Goal: Transaction & Acquisition: Purchase product/service

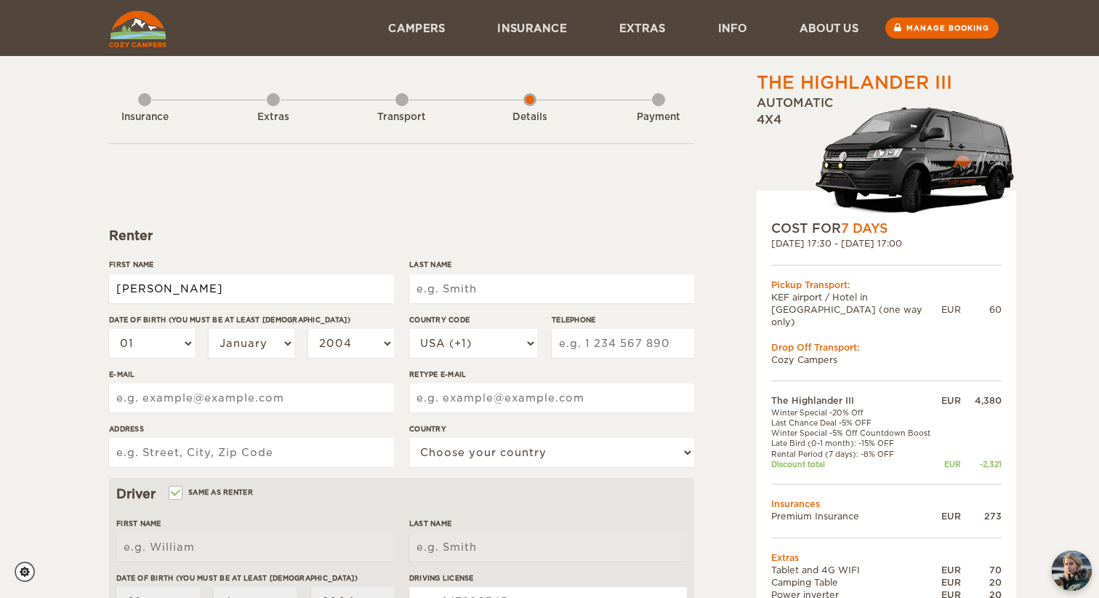
type input "[PERSON_NAME]"
type input "hocaoglu"
select select "23"
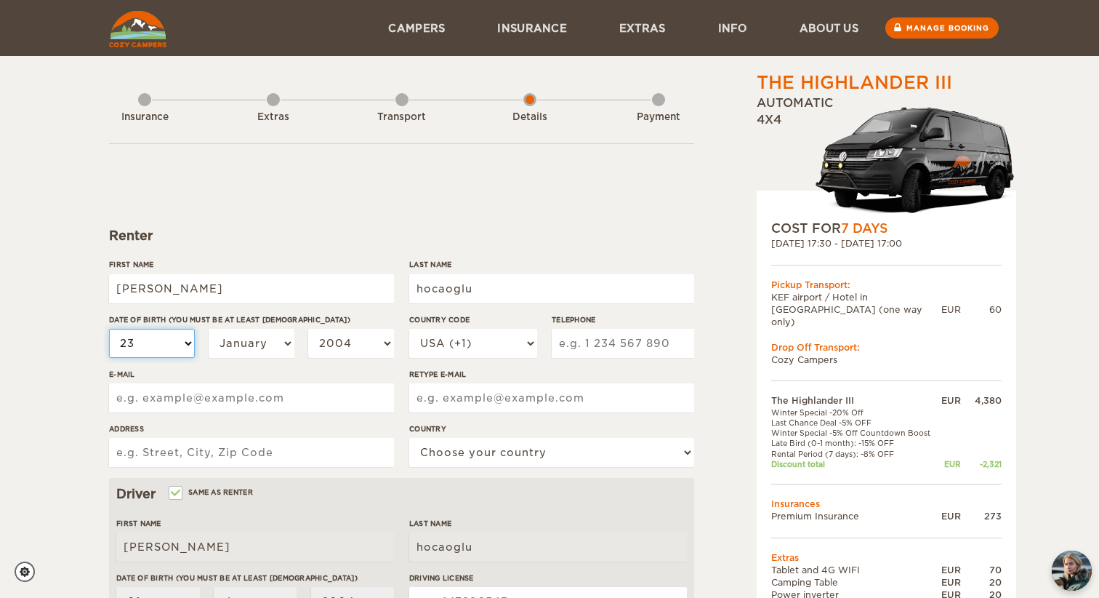
select select "23"
select select "03"
select select "1974"
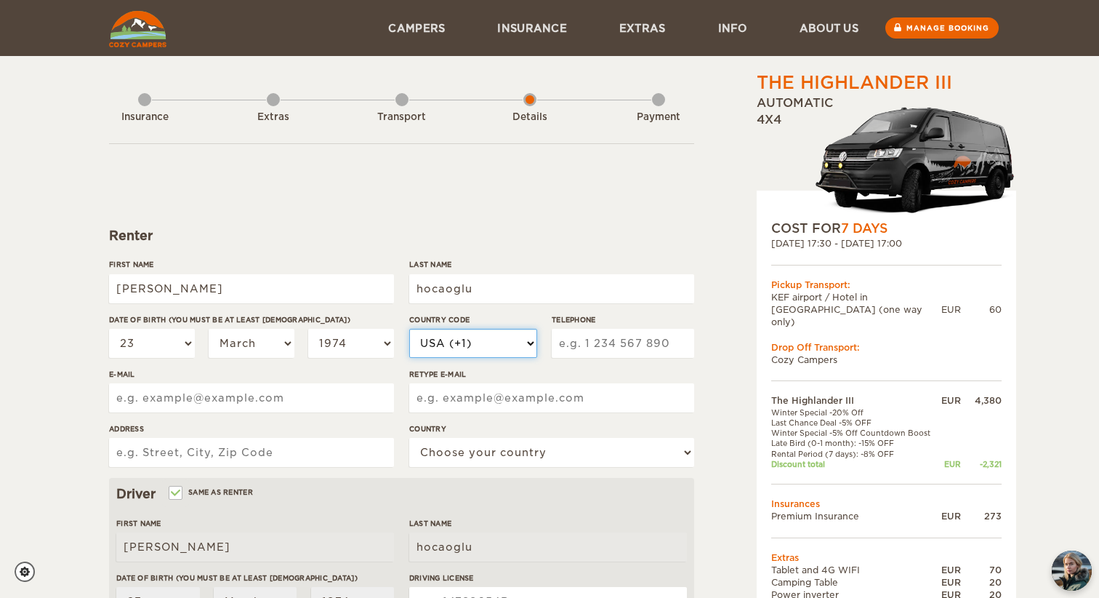
select select "90"
type input "5337775740"
click at [490, 372] on label"] "Retype E-mail" at bounding box center [551, 374] width 285 height 11
click at [490, 383] on input "Retype E-mail" at bounding box center [551, 397] width 285 height 29
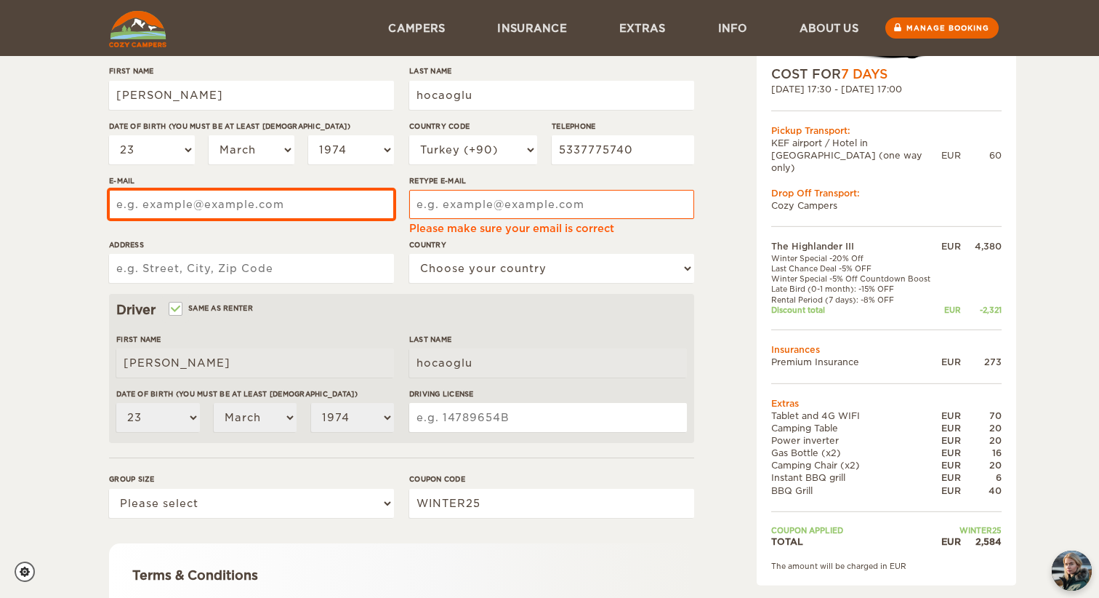
type input "arismadencilik@gmail.com"
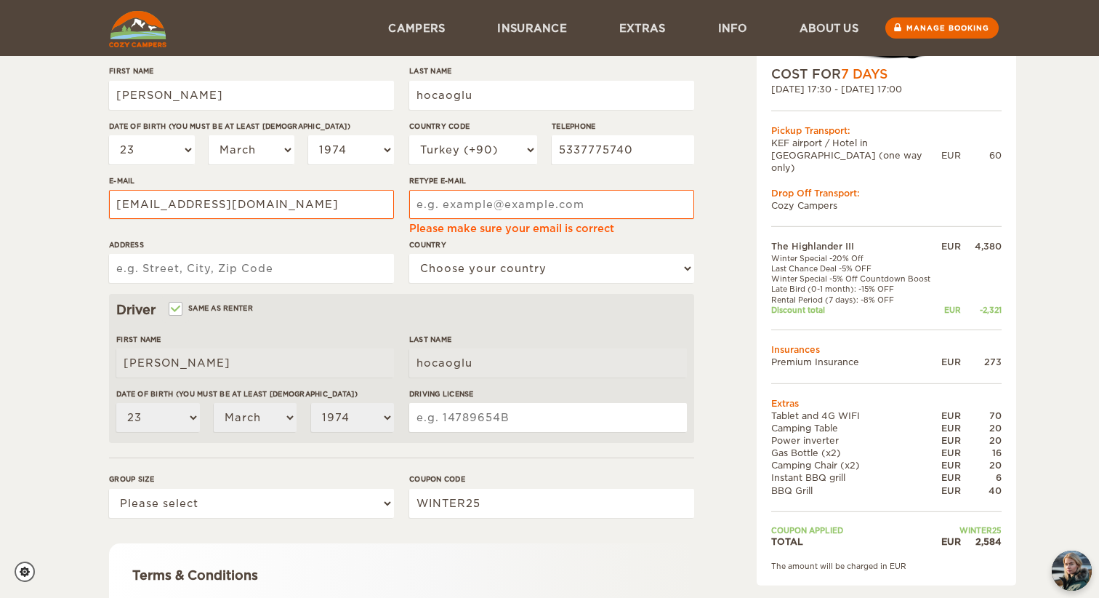
click at [279, 206] on input "arismadencilik@gmail.com" at bounding box center [251, 204] width 285 height 29
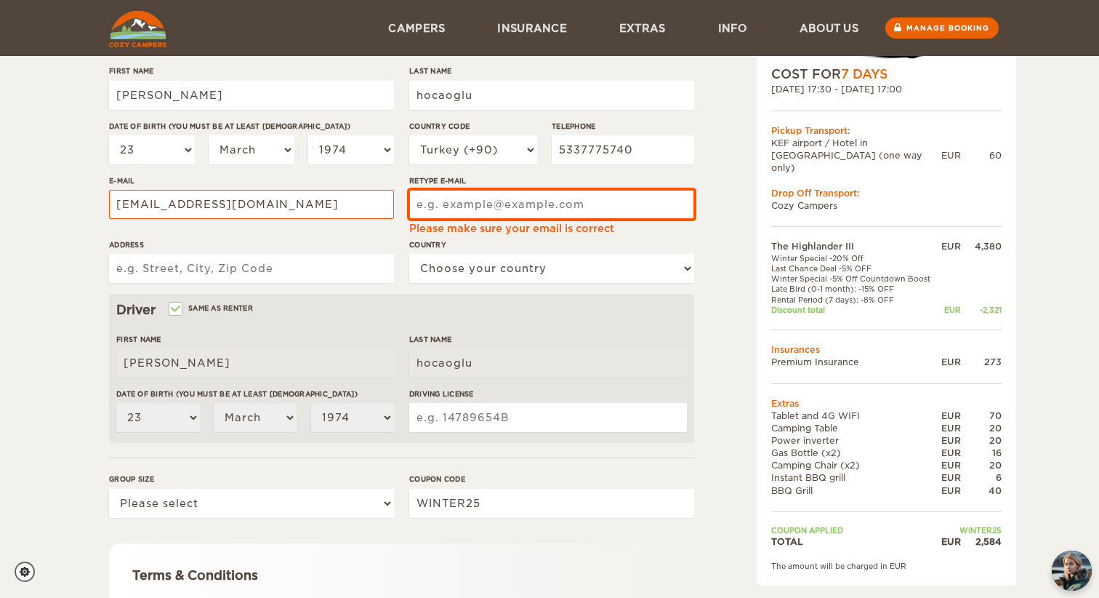
click at [437, 205] on input "Retype E-mail" at bounding box center [551, 204] width 285 height 29
type input "arismadencilik@gmail.com"
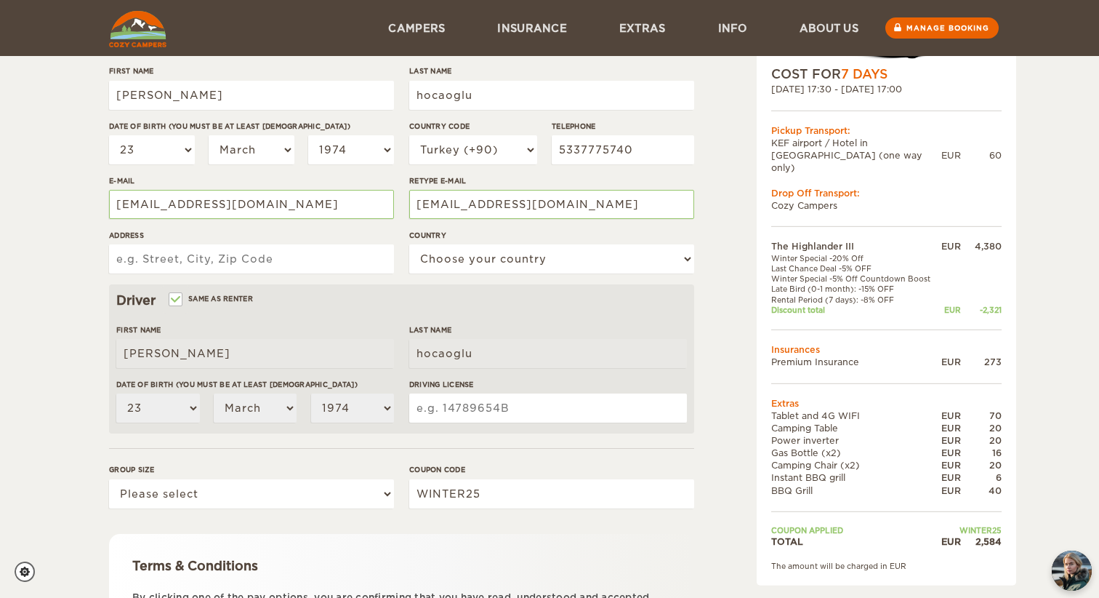
click at [588, 201] on input "arismadencilik@gmail.com" at bounding box center [551, 204] width 285 height 29
type input "limonluk mah. yenisehir mersin"
select select "214"
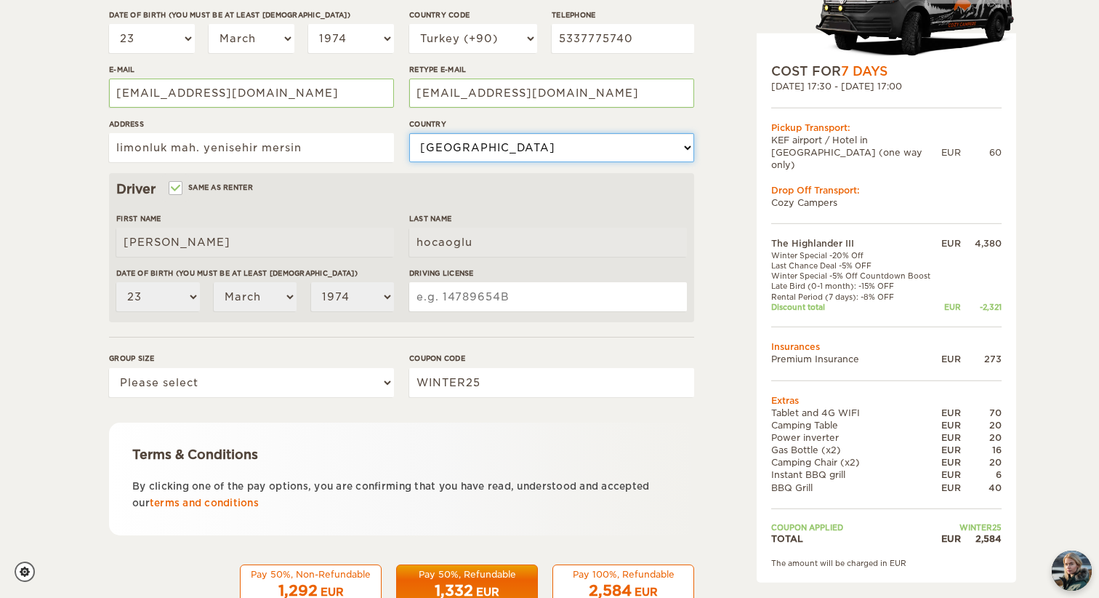
scroll to position [307, 0]
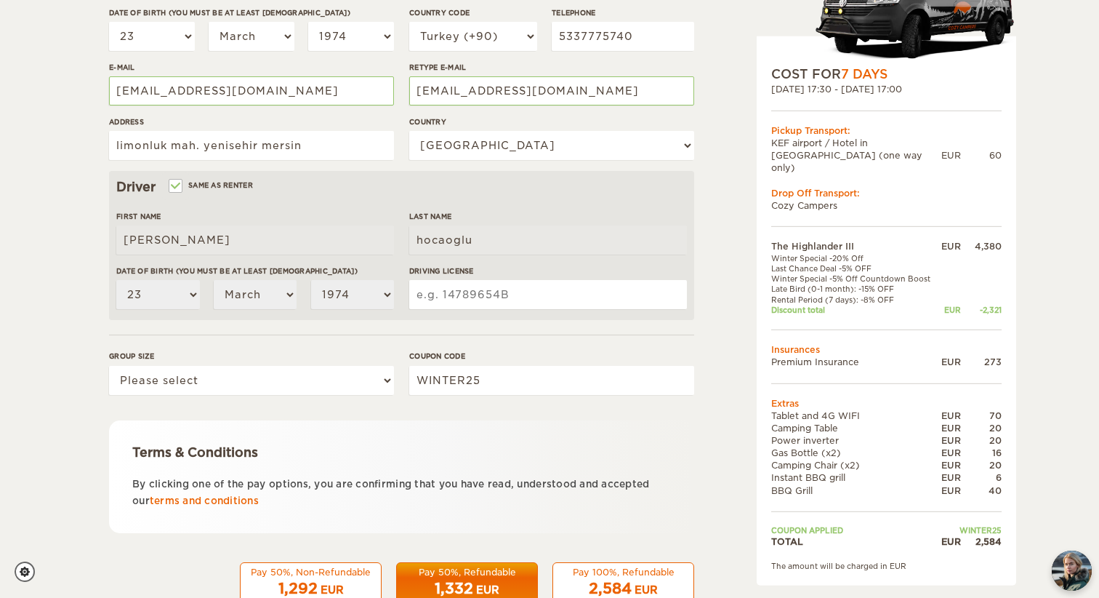
click at [427, 296] on input "Driving License" at bounding box center [548, 294] width 278 height 29
type input "99743"
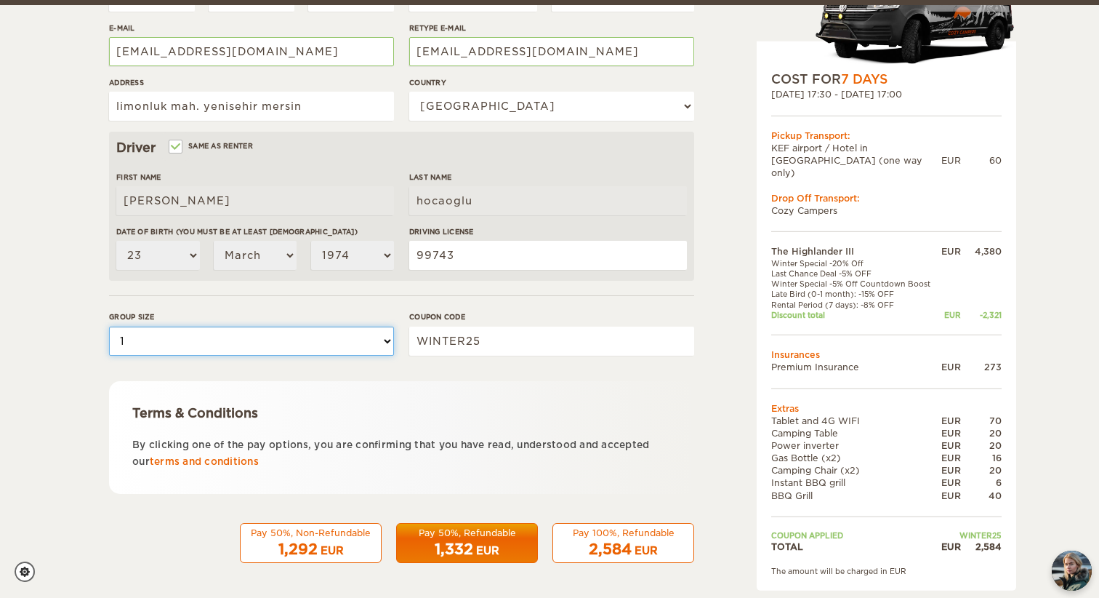
scroll to position [345, 0]
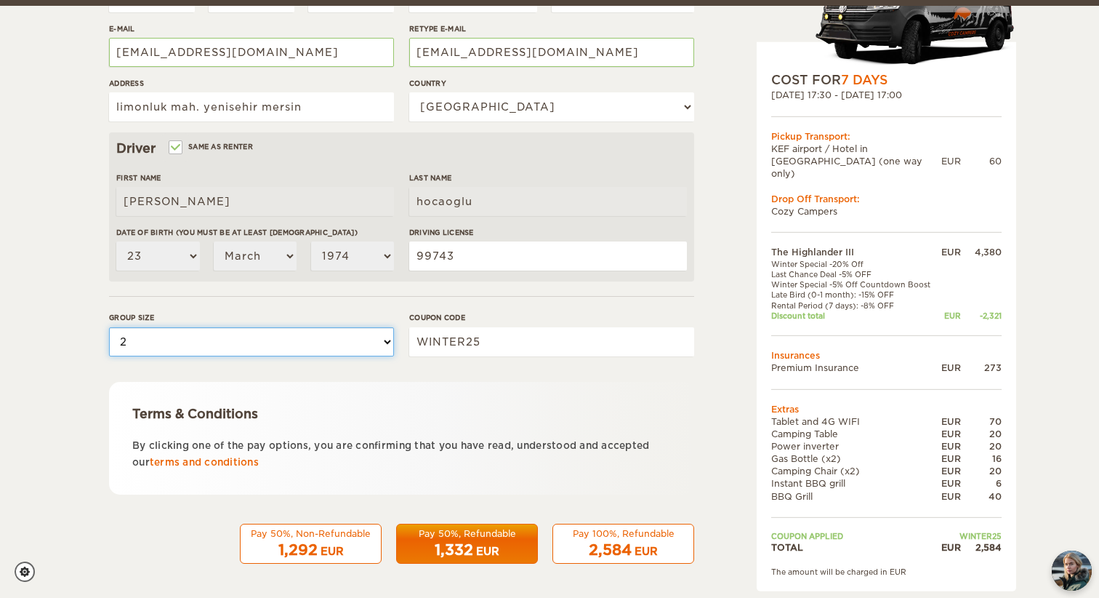
select select "1"
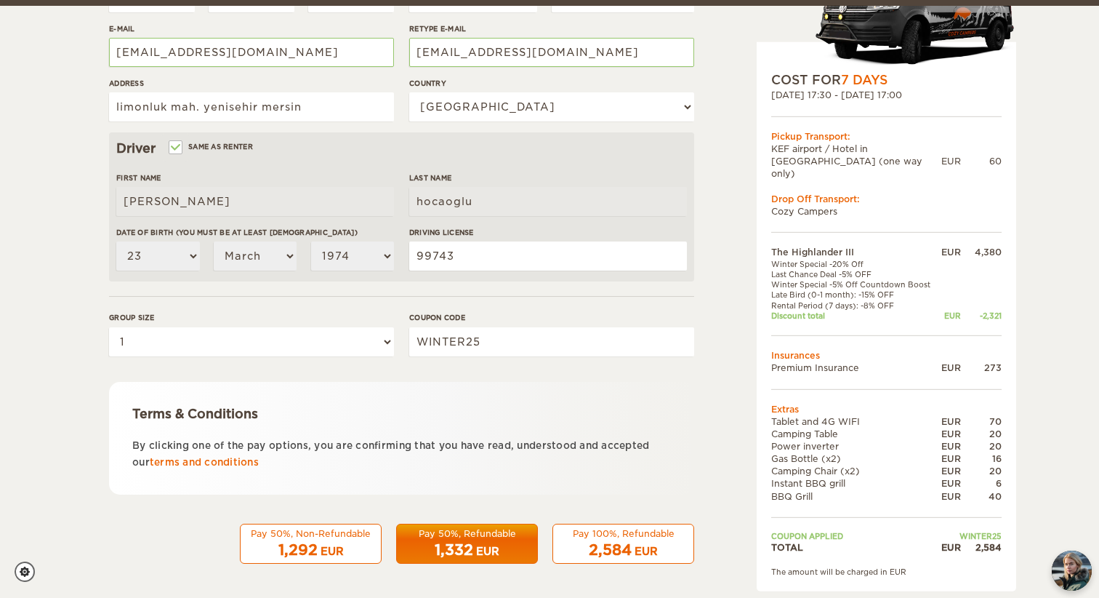
click at [626, 541] on span "2,584" at bounding box center [610, 549] width 43 height 17
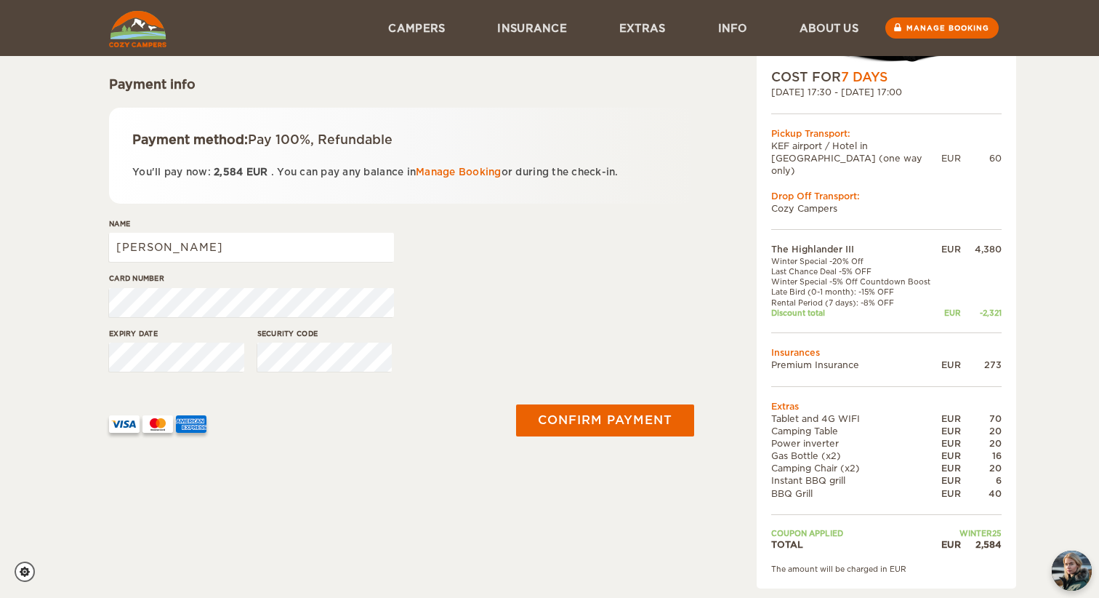
scroll to position [135, 0]
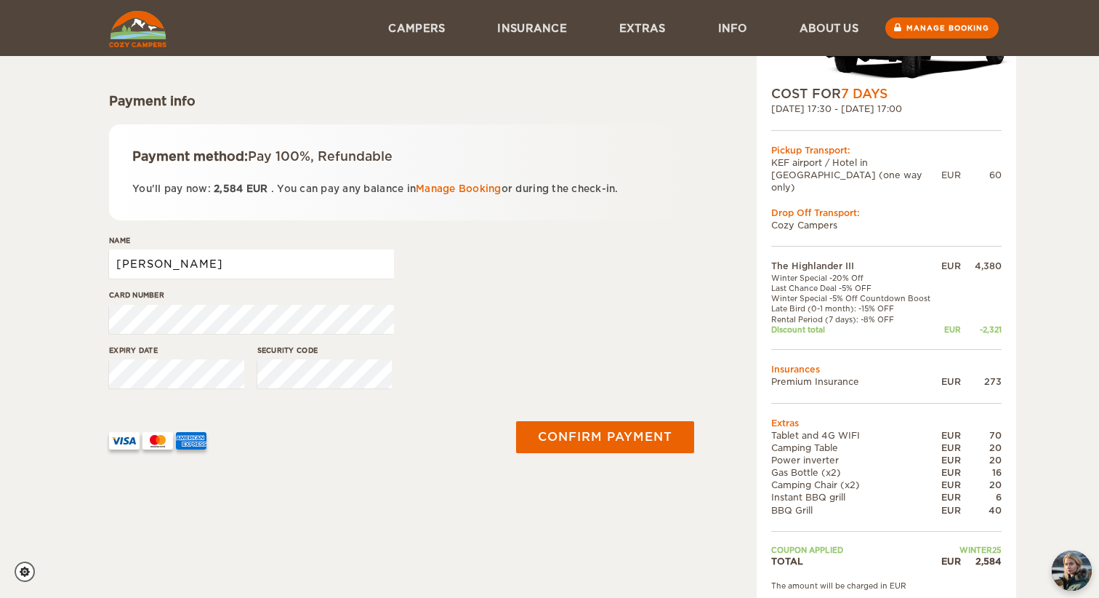
click at [180, 264] on input "[PERSON_NAME]" at bounding box center [251, 263] width 285 height 29
type input "m"
type input "MURAT HOCAOĞLU"
click at [600, 431] on button "Confirm payment" at bounding box center [604, 436] width 183 height 33
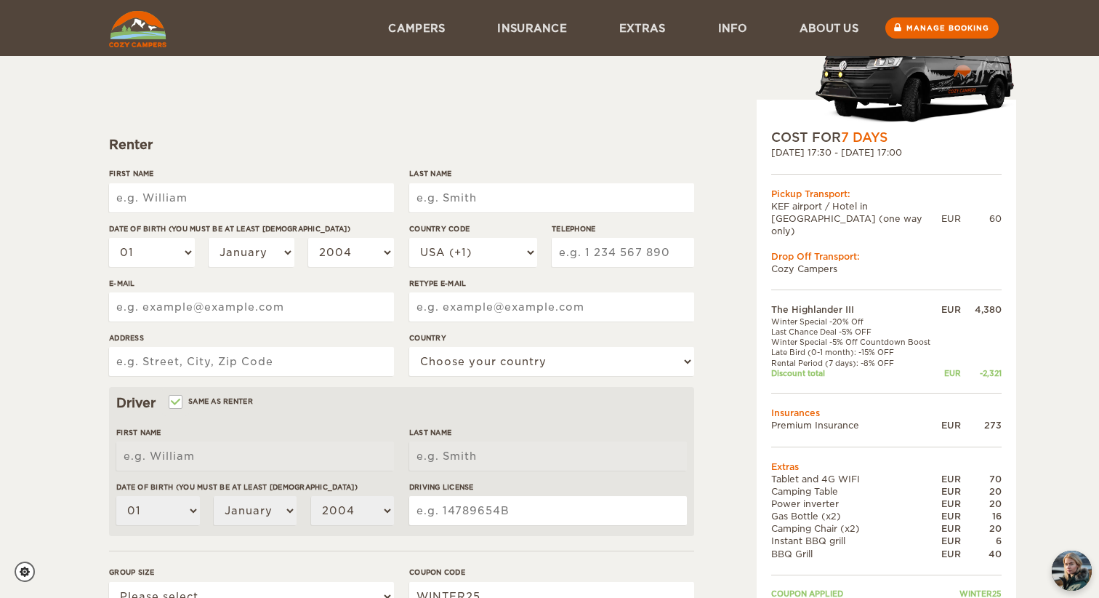
scroll to position [52, 0]
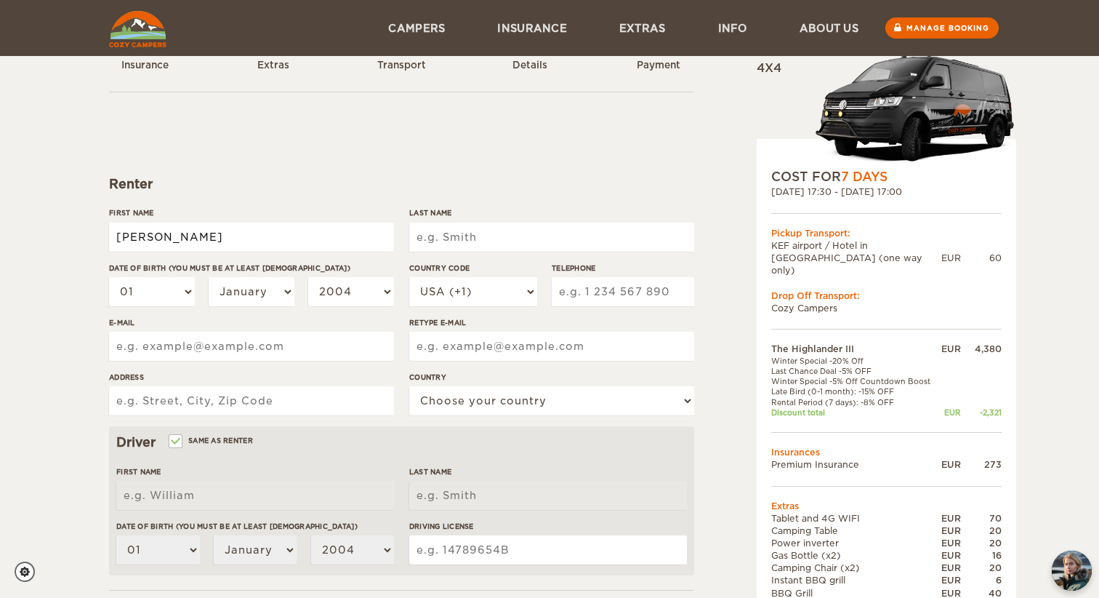
type input "MURAT"
type input "HOCAOĞLU"
select select "23"
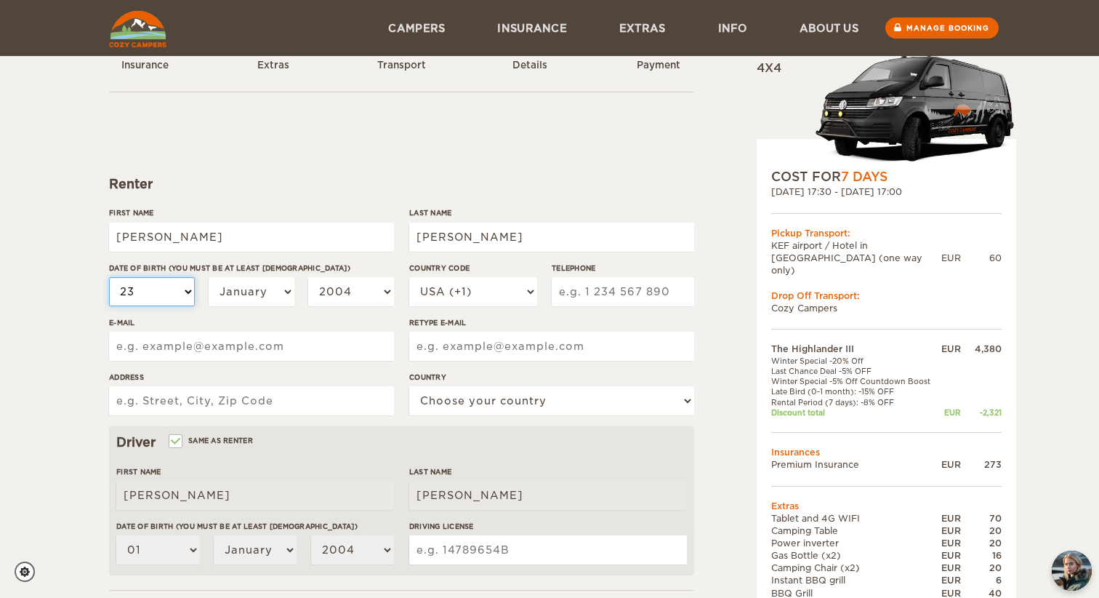
select select "23"
select select "03"
select select "1974"
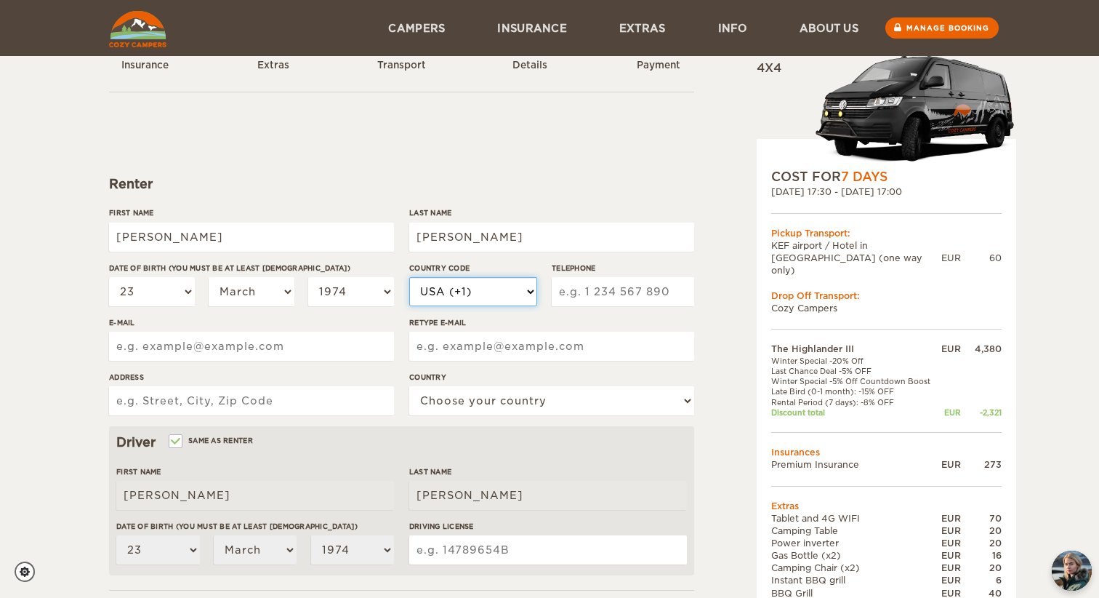
select select "90"
type input "5337775740"
click at [504, 308] on div "Country Code USA (+1) UK (+44) Germany (+49) Algeria (+213) Andorra (+376) Ango…" at bounding box center [473, 289] width 128 height 55
type input "A"
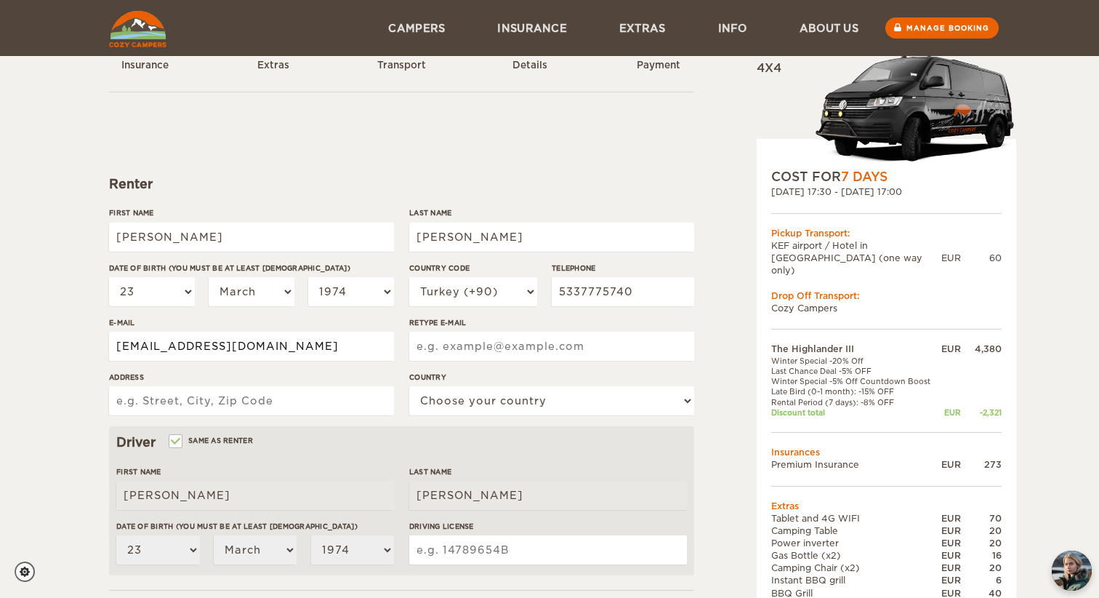
type input "arismadencilik@gmail.com"
click at [352, 361] on div "E-mail arismadencilik@gmail.com" at bounding box center [251, 344] width 285 height 55
type input "yenisehir mersin"
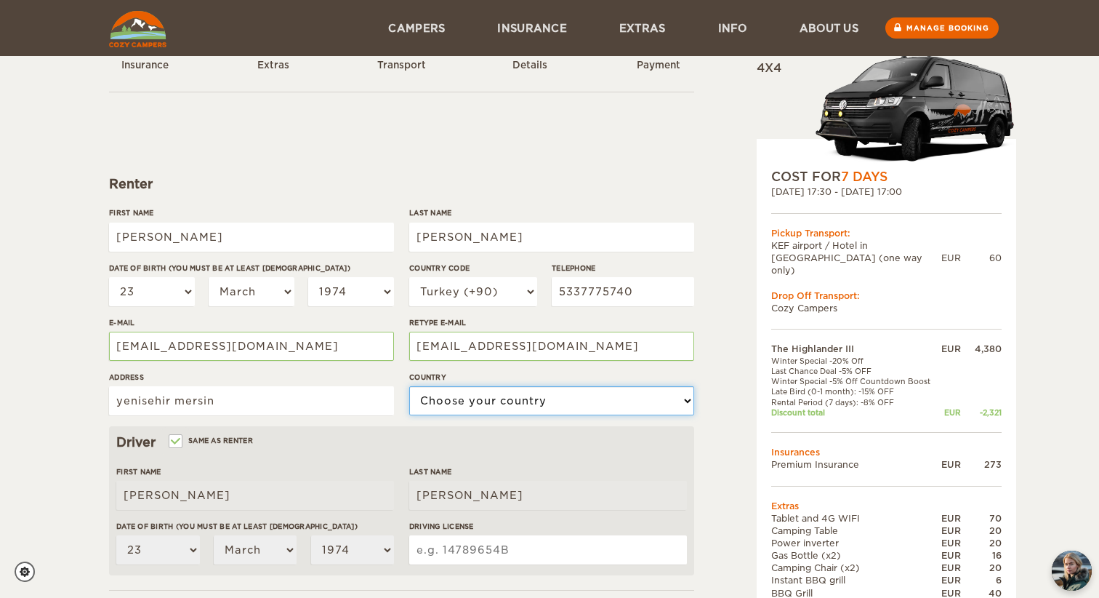
select select "214"
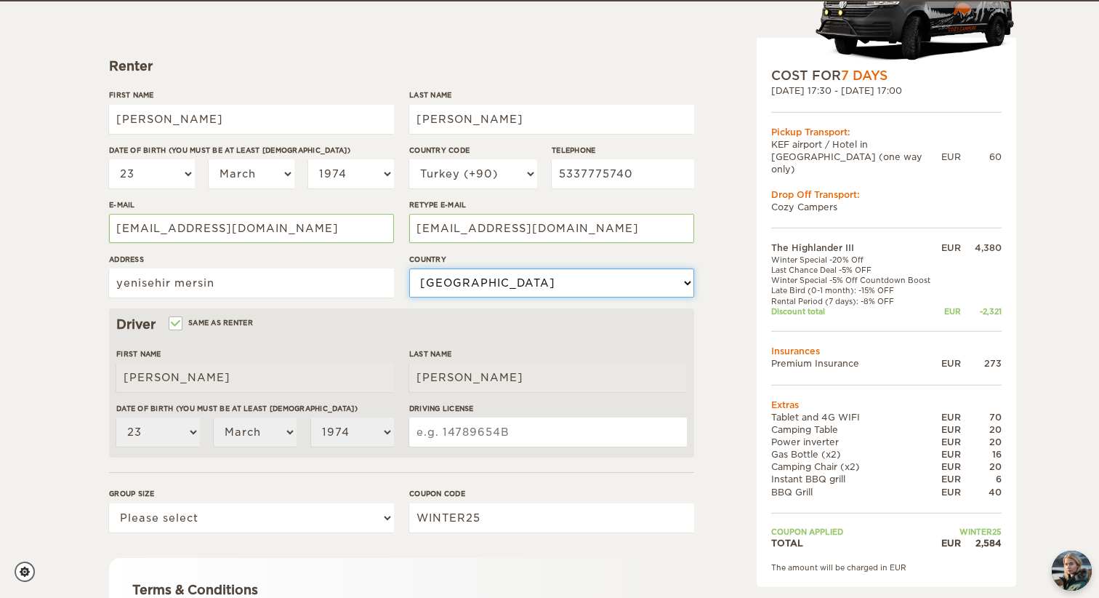
scroll to position [171, 0]
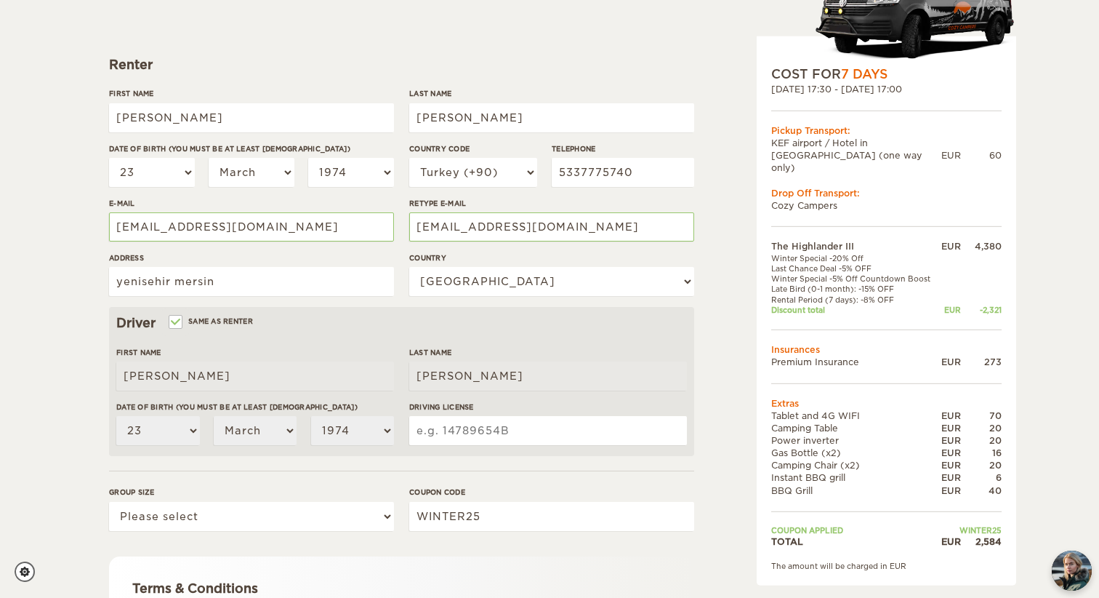
click at [436, 433] on input "Driving License" at bounding box center [548, 430] width 278 height 29
type input "99743"
click at [546, 397] on div "Last Name HOCAOĞLU" at bounding box center [548, 374] width 278 height 55
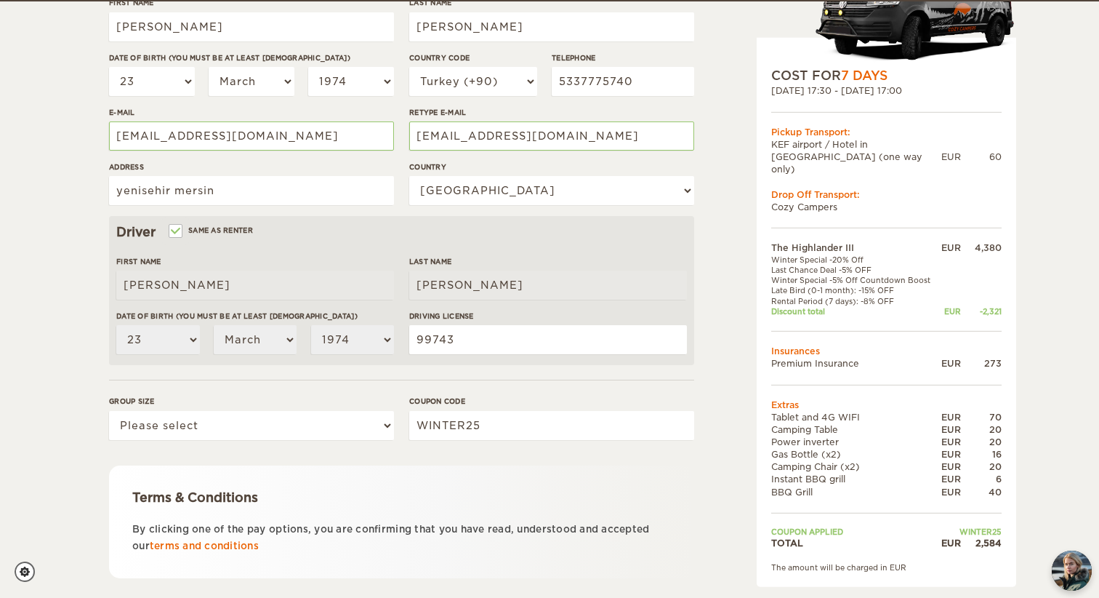
scroll to position [263, 0]
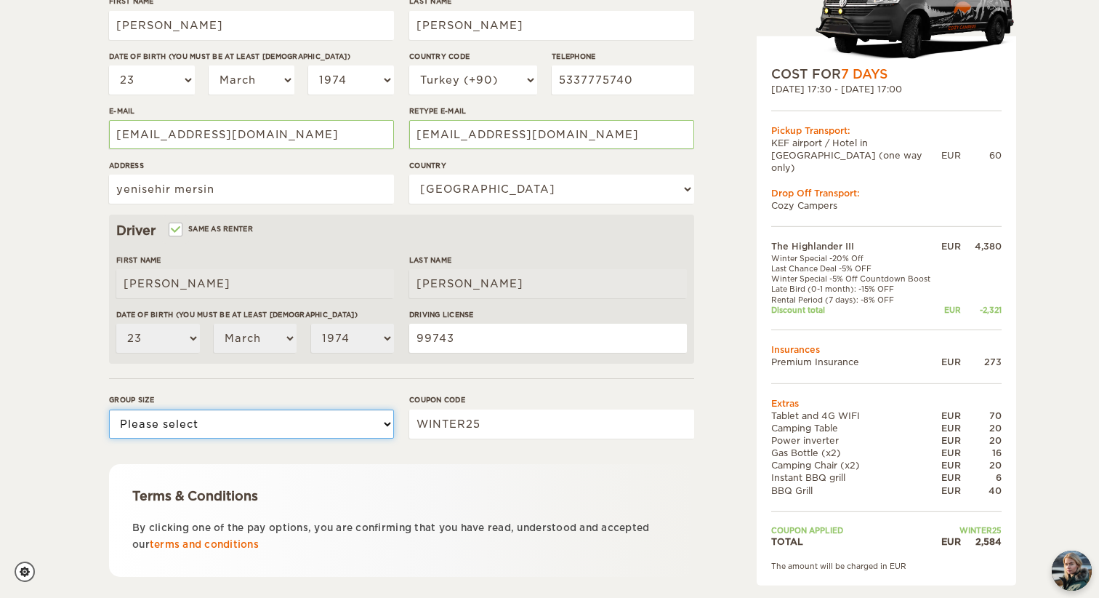
select select "2"
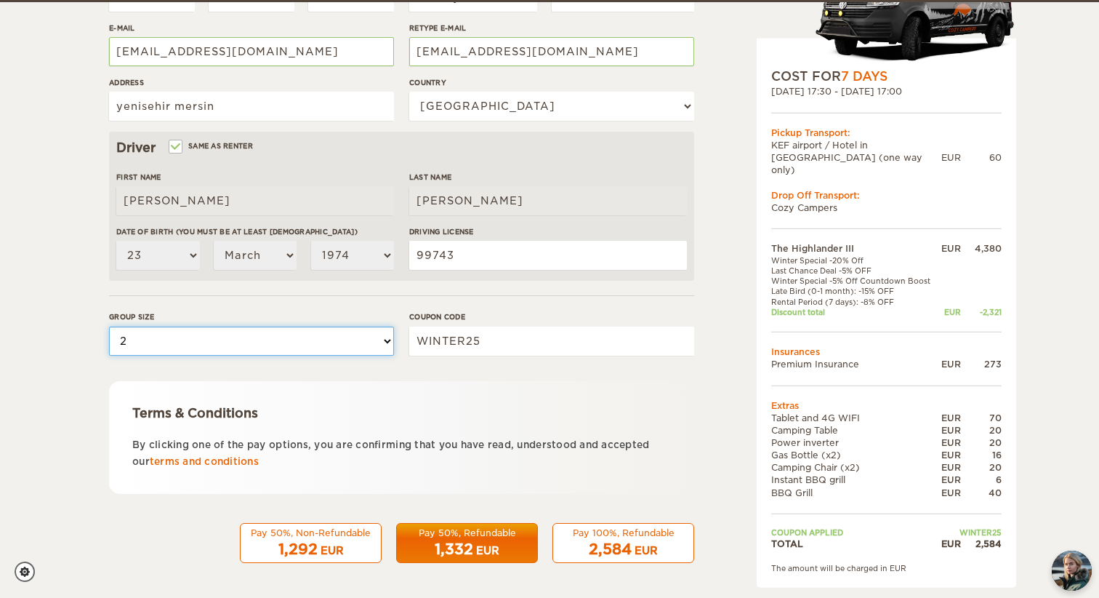
scroll to position [345, 0]
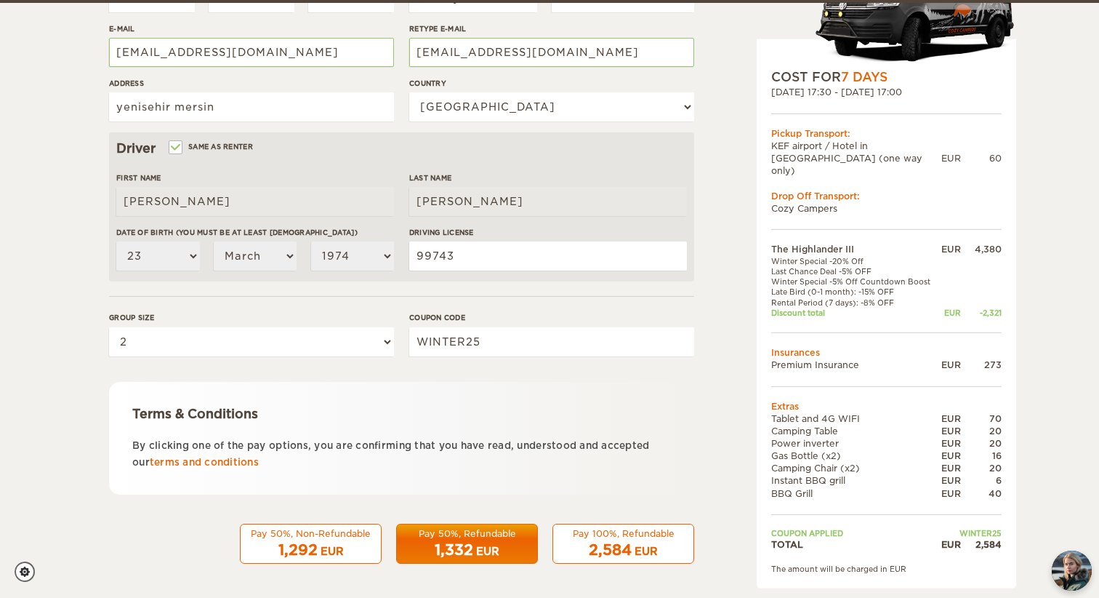
click at [622, 535] on div "Pay 100%, Refundable" at bounding box center [623, 533] width 123 height 12
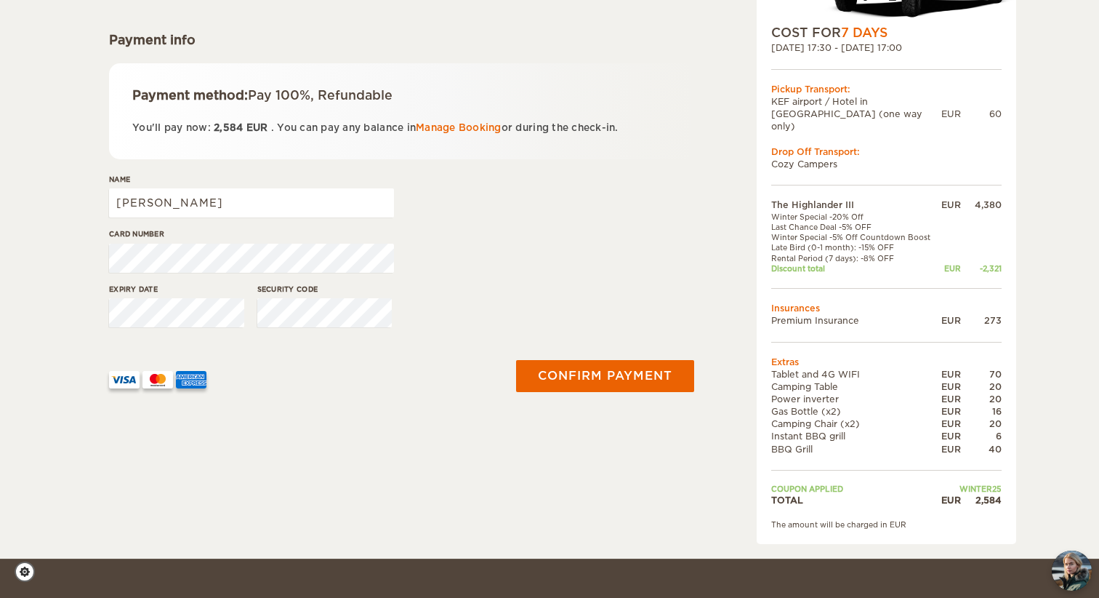
scroll to position [198, 0]
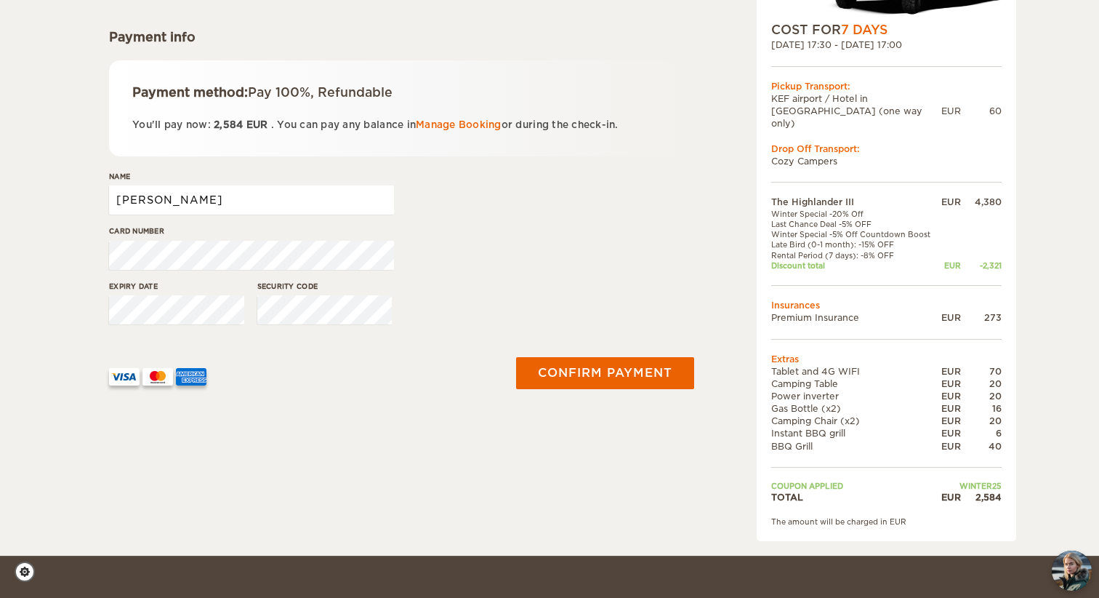
click at [200, 197] on input "MURAT" at bounding box center [251, 199] width 285 height 29
type input "MURAT HOCAOĞLU"
click at [587, 366] on button "Confirm payment" at bounding box center [604, 372] width 183 height 33
